Goal: Book appointment/travel/reservation

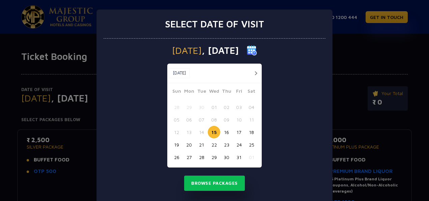
click at [254, 74] on button "button" at bounding box center [256, 73] width 8 height 8
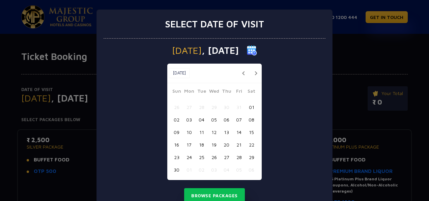
click at [254, 74] on button "button" at bounding box center [256, 73] width 8 height 8
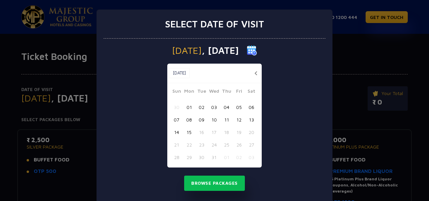
click at [254, 74] on button "button" at bounding box center [256, 73] width 8 height 8
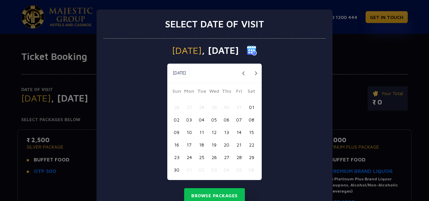
click at [254, 74] on button "button" at bounding box center [256, 73] width 8 height 8
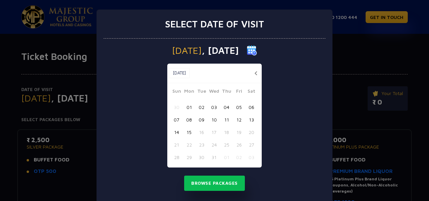
click at [254, 74] on button "button" at bounding box center [256, 73] width 8 height 8
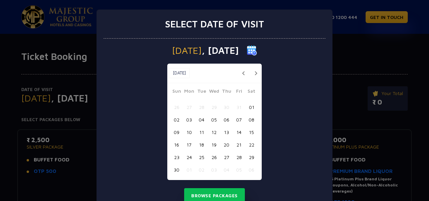
click at [254, 74] on button "button" at bounding box center [256, 73] width 8 height 8
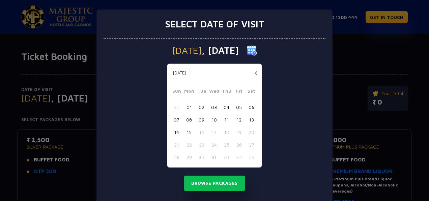
click at [254, 74] on button "button" at bounding box center [256, 73] width 8 height 8
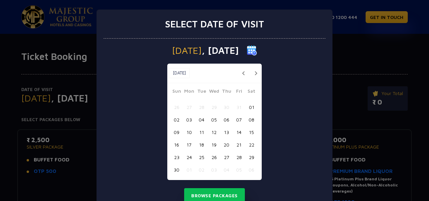
click at [254, 74] on button "button" at bounding box center [256, 73] width 8 height 8
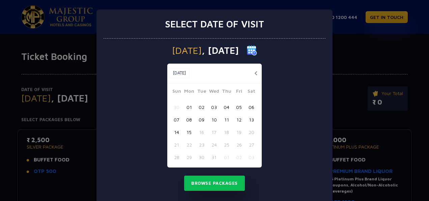
click at [254, 74] on button "button" at bounding box center [256, 73] width 8 height 8
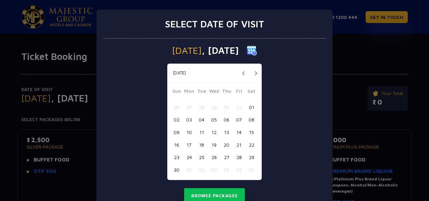
click at [254, 74] on button "button" at bounding box center [256, 73] width 8 height 8
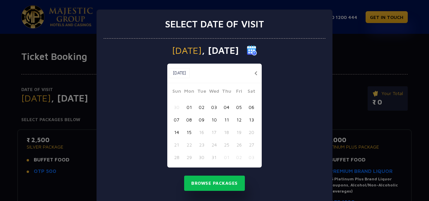
click at [251, 118] on button "13" at bounding box center [251, 119] width 12 height 12
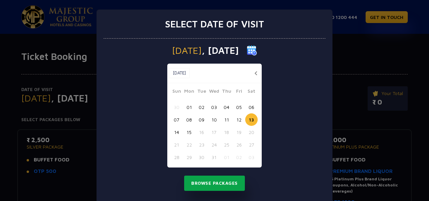
click at [213, 180] on button "Browse Packages" at bounding box center [214, 183] width 61 height 16
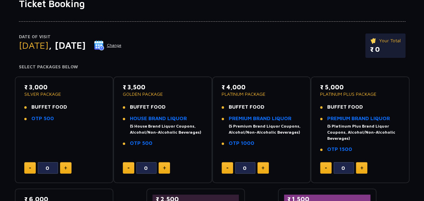
scroll to position [53, 0]
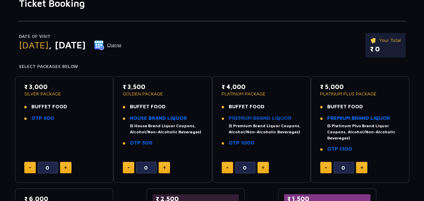
click at [255, 117] on link "PREMIUM BRAND LIQUOR" at bounding box center [260, 118] width 63 height 6
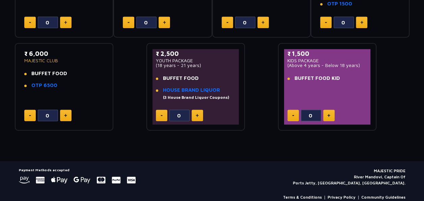
scroll to position [199, 0]
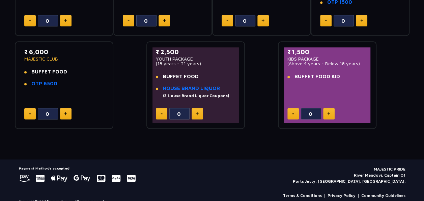
click at [64, 113] on img at bounding box center [65, 113] width 3 height 3
type input "1"
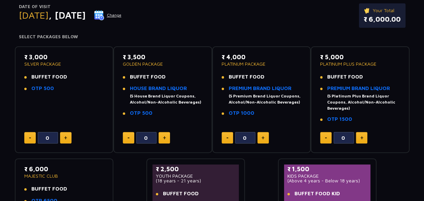
scroll to position [0, 0]
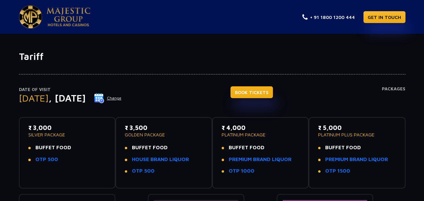
click at [265, 91] on link "BOOK TICKETS" at bounding box center [252, 92] width 43 height 12
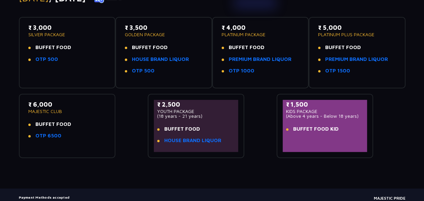
scroll to position [101, 0]
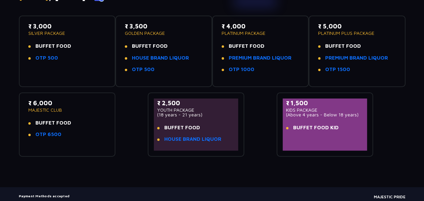
click at [66, 126] on ul "BUFFET FOOD OTP 6500" at bounding box center [67, 128] width 78 height 19
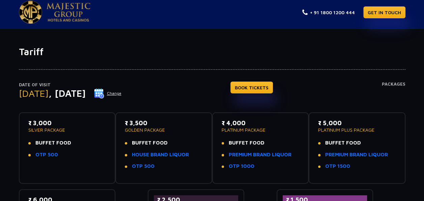
scroll to position [0, 0]
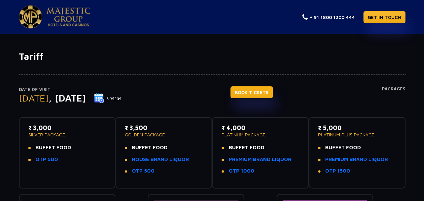
click at [256, 93] on link "BOOK TICKETS" at bounding box center [252, 92] width 43 height 12
